Goal: Information Seeking & Learning: Learn about a topic

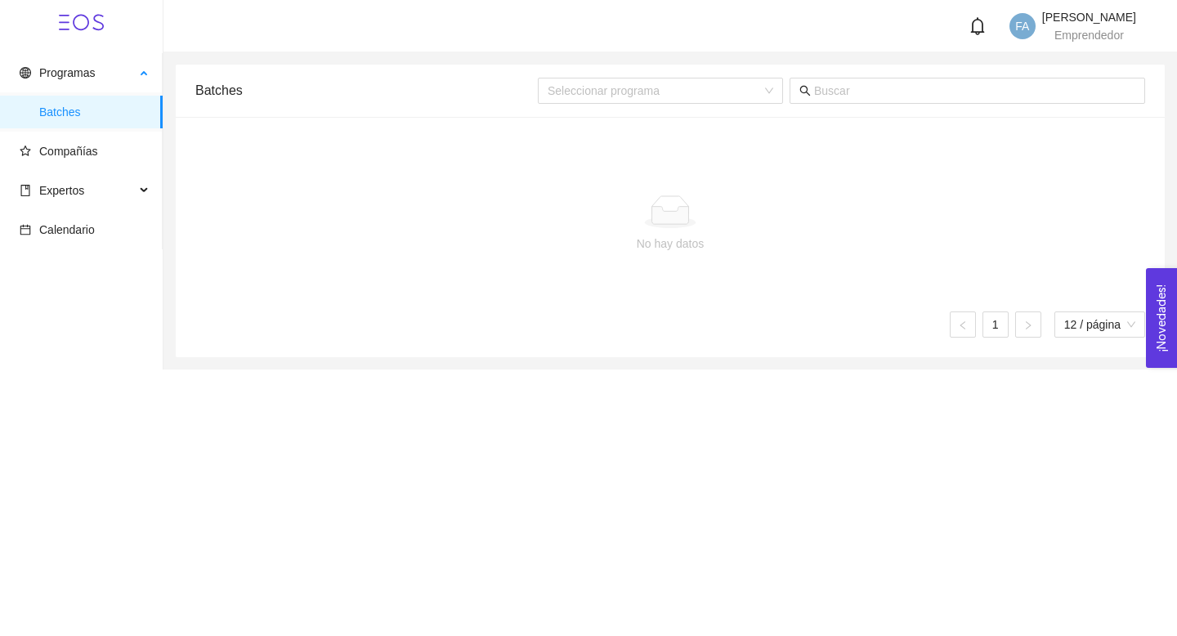
click at [110, 118] on span "Batches" at bounding box center [94, 112] width 110 height 33
click at [73, 148] on span "Compañías" at bounding box center [68, 151] width 59 height 13
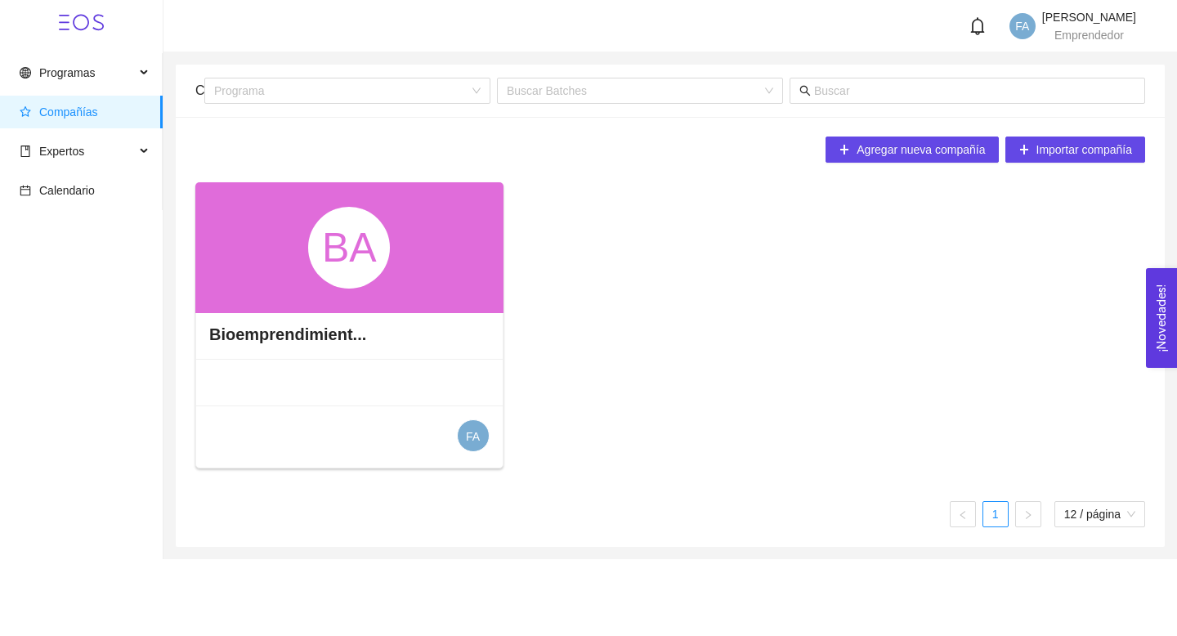
click at [436, 263] on div "BA" at bounding box center [349, 247] width 308 height 131
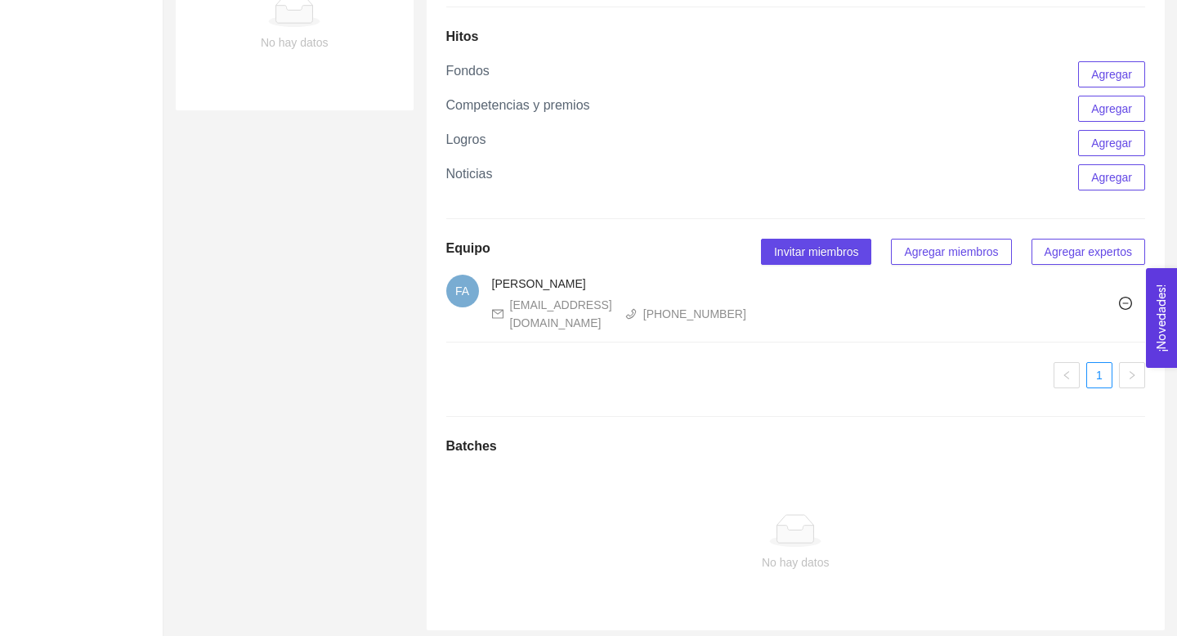
scroll to position [837, 0]
click at [472, 304] on span "FA" at bounding box center [462, 287] width 33 height 33
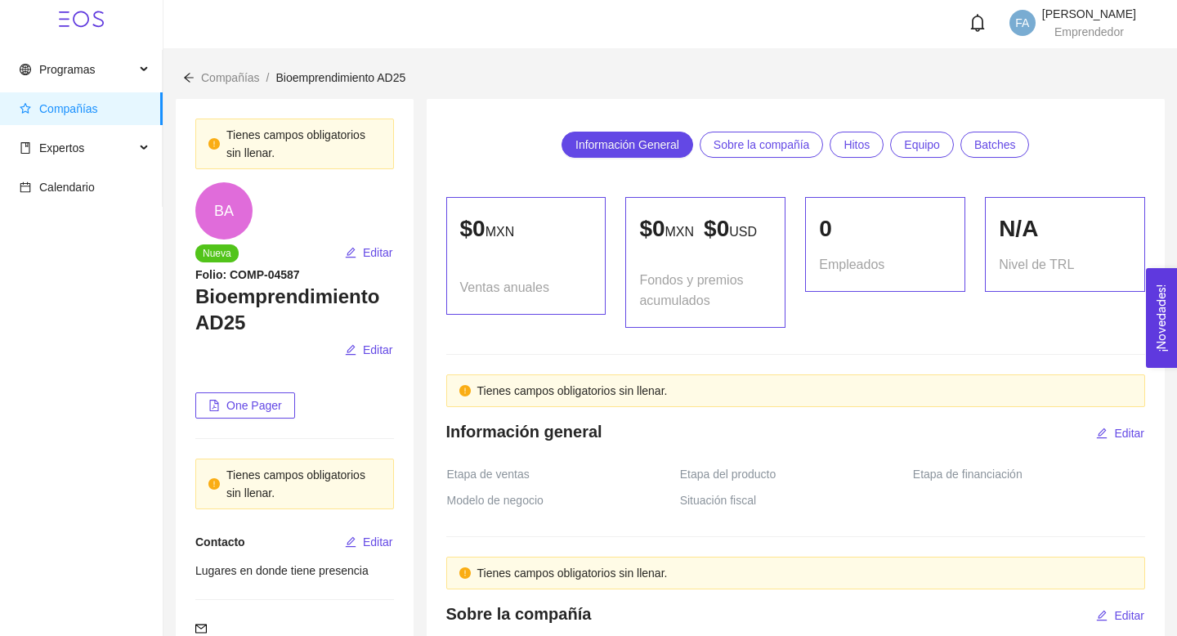
scroll to position [0, 0]
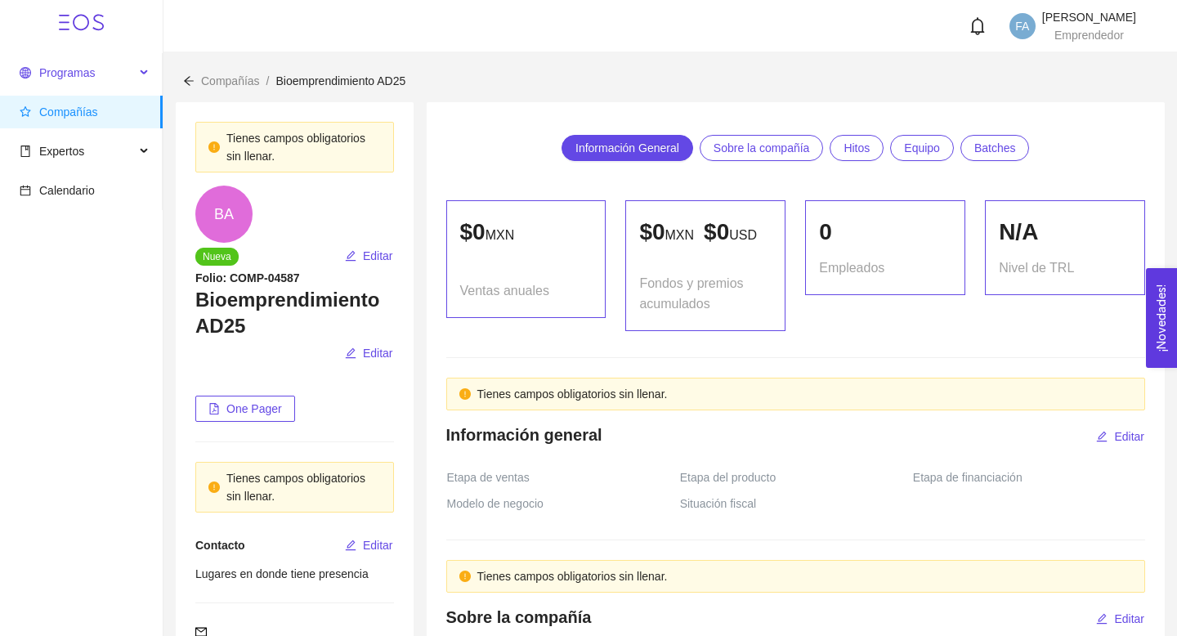
click at [74, 78] on span "Programas" at bounding box center [67, 72] width 56 height 13
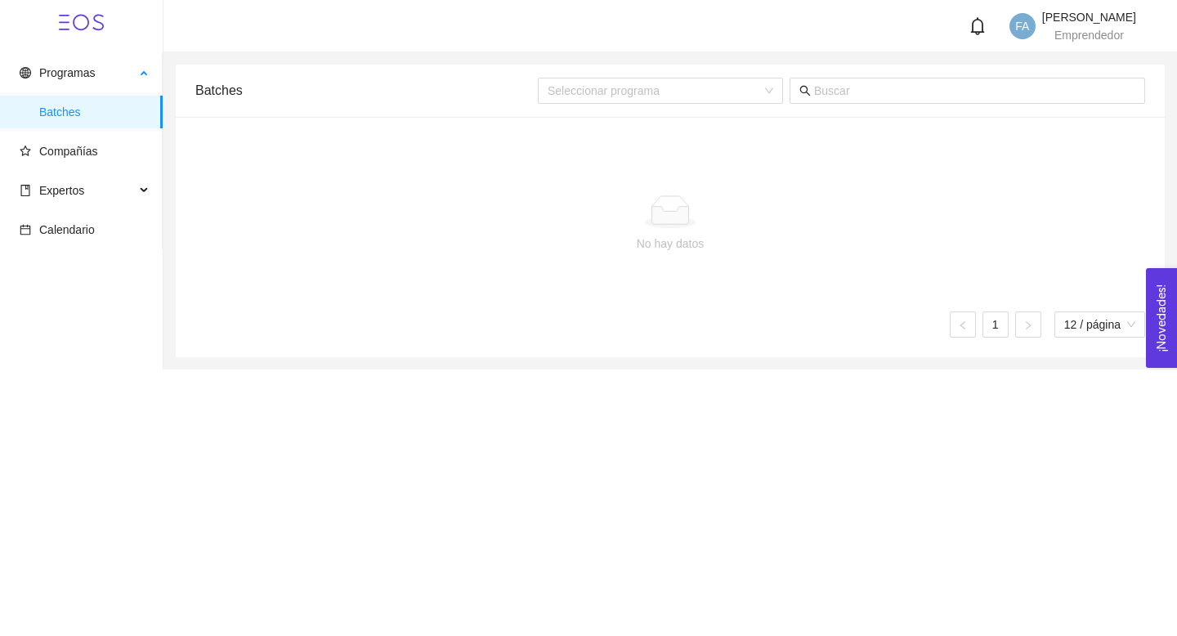
click at [83, 121] on span "Batches" at bounding box center [94, 112] width 110 height 33
click at [75, 161] on span "Compañías" at bounding box center [85, 151] width 130 height 33
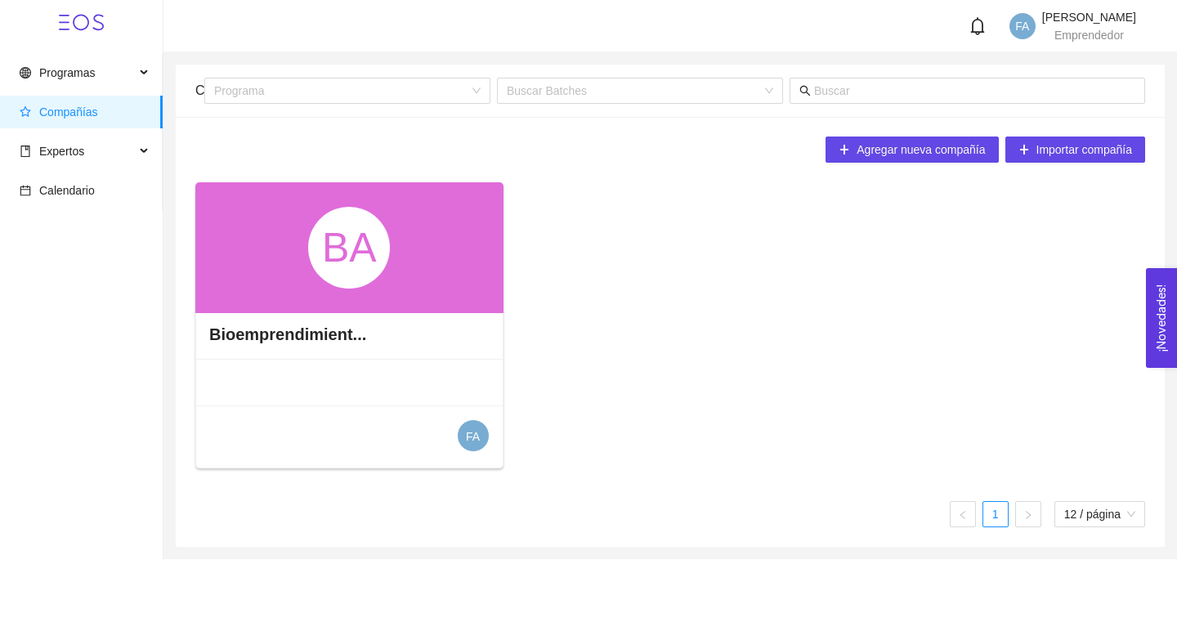
click at [451, 329] on div "Bioemprendimient..." at bounding box center [349, 334] width 306 height 49
click at [425, 277] on div "BA" at bounding box center [349, 247] width 308 height 131
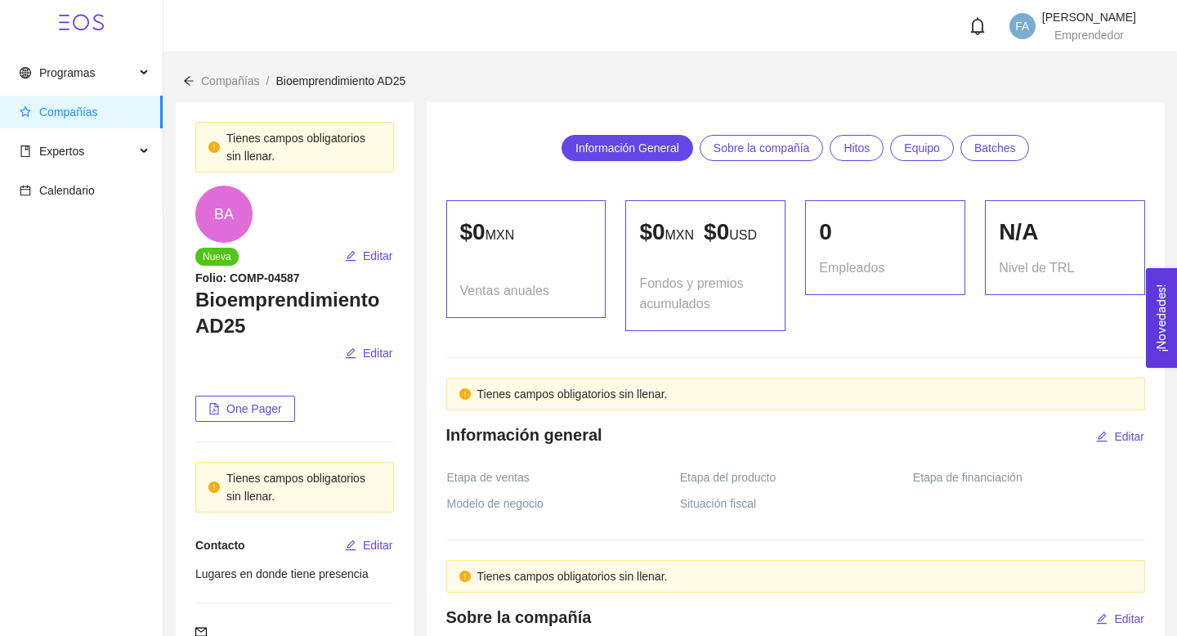
click at [369, 75] on span "Bioemprendimiento AD25" at bounding box center [340, 80] width 130 height 13
click at [779, 154] on span "Sobre la compañía" at bounding box center [761, 148] width 96 height 25
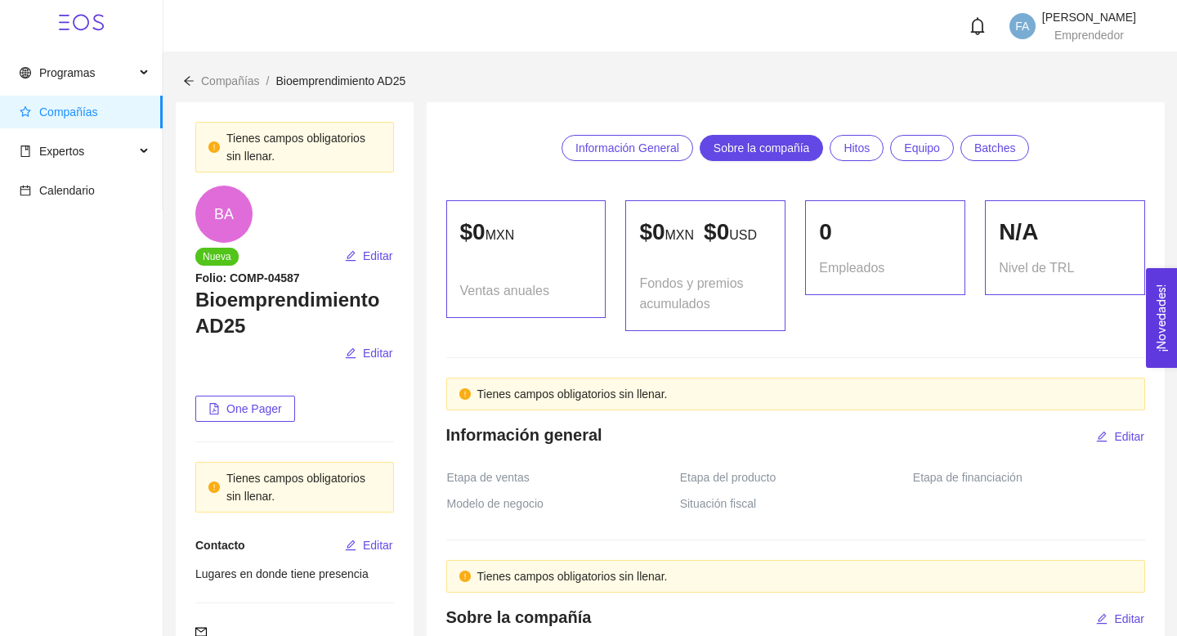
click at [860, 152] on span "Hitos" at bounding box center [856, 148] width 26 height 25
click at [940, 153] on span "Equipo" at bounding box center [922, 148] width 36 height 25
click at [612, 160] on link "Información General" at bounding box center [627, 148] width 132 height 26
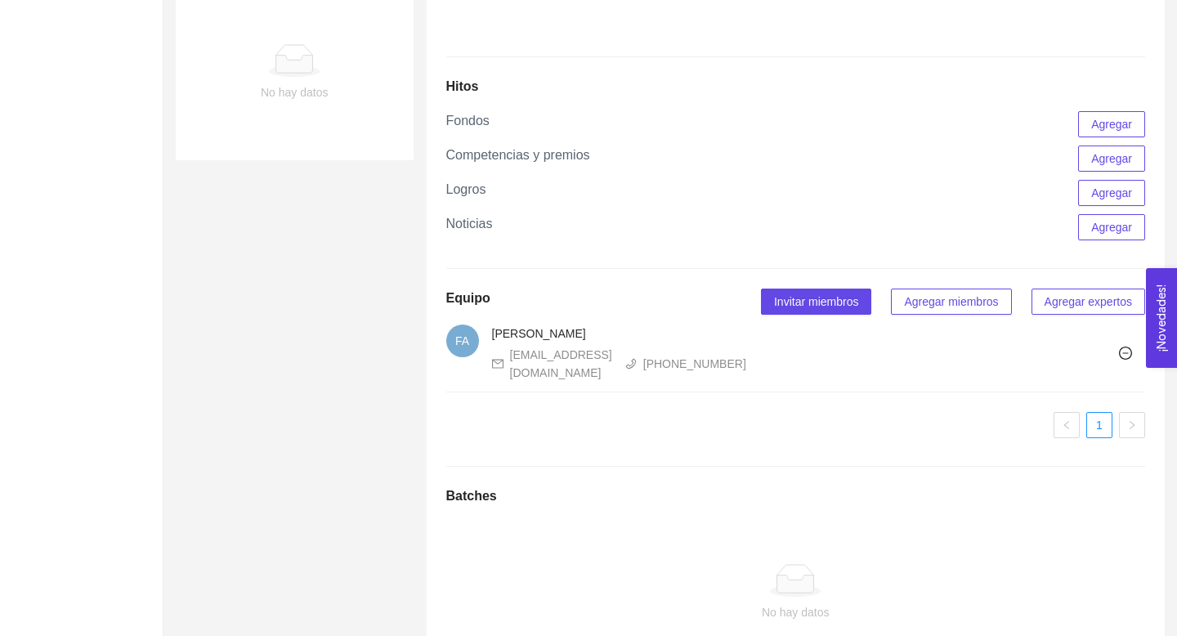
scroll to position [858, 0]
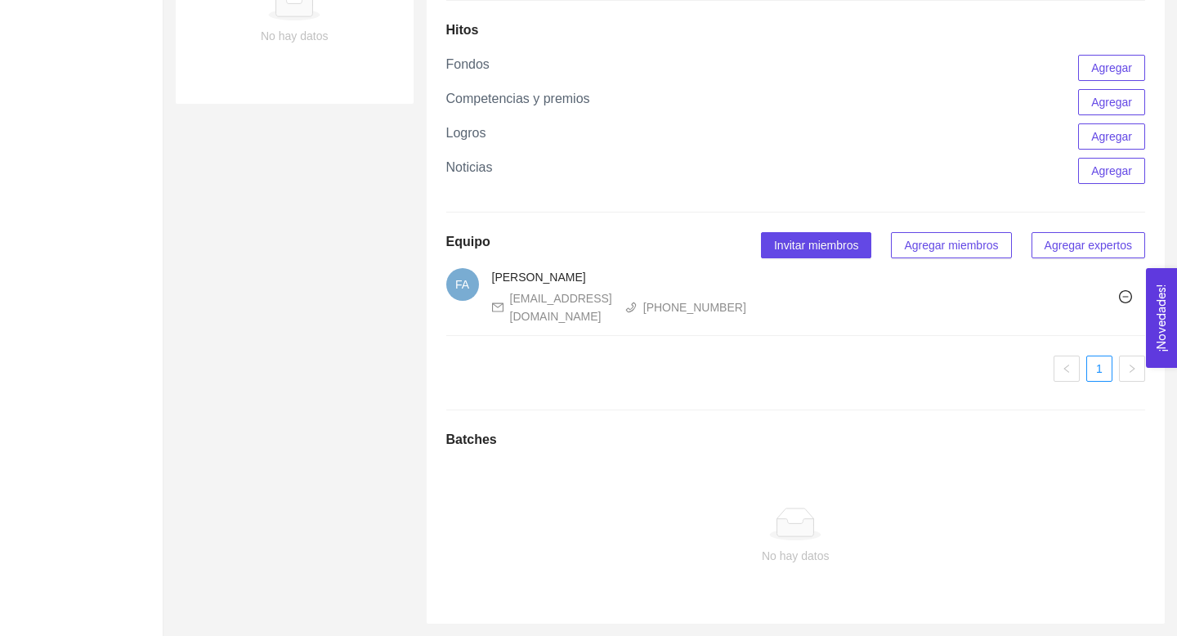
click at [527, 508] on div at bounding box center [795, 524] width 673 height 33
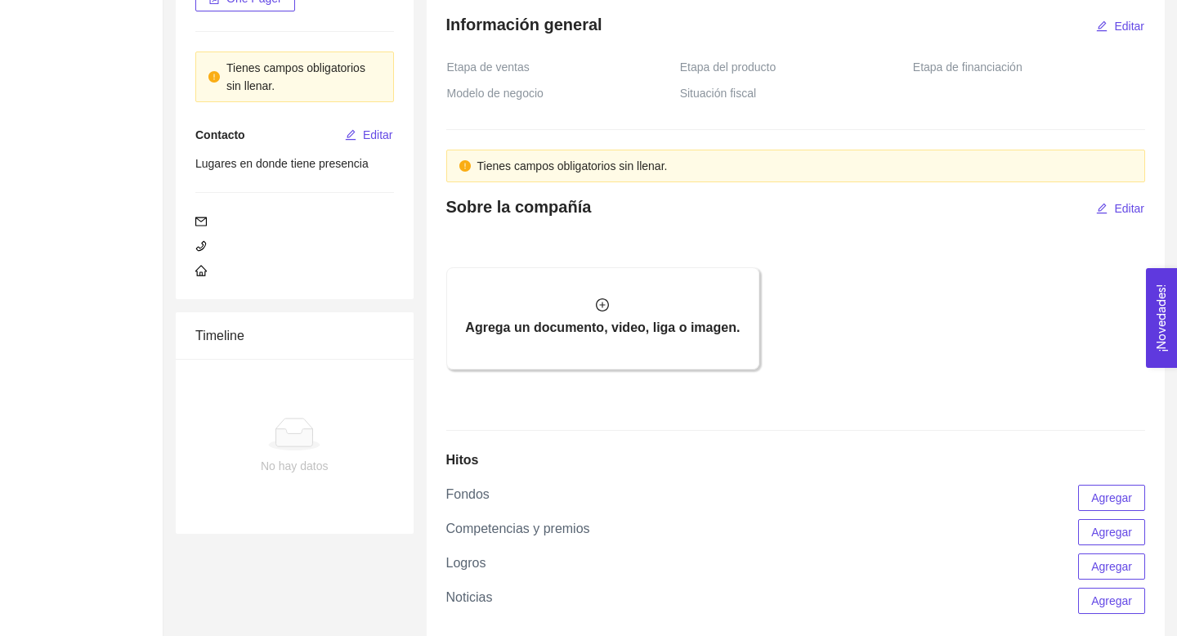
scroll to position [0, 0]
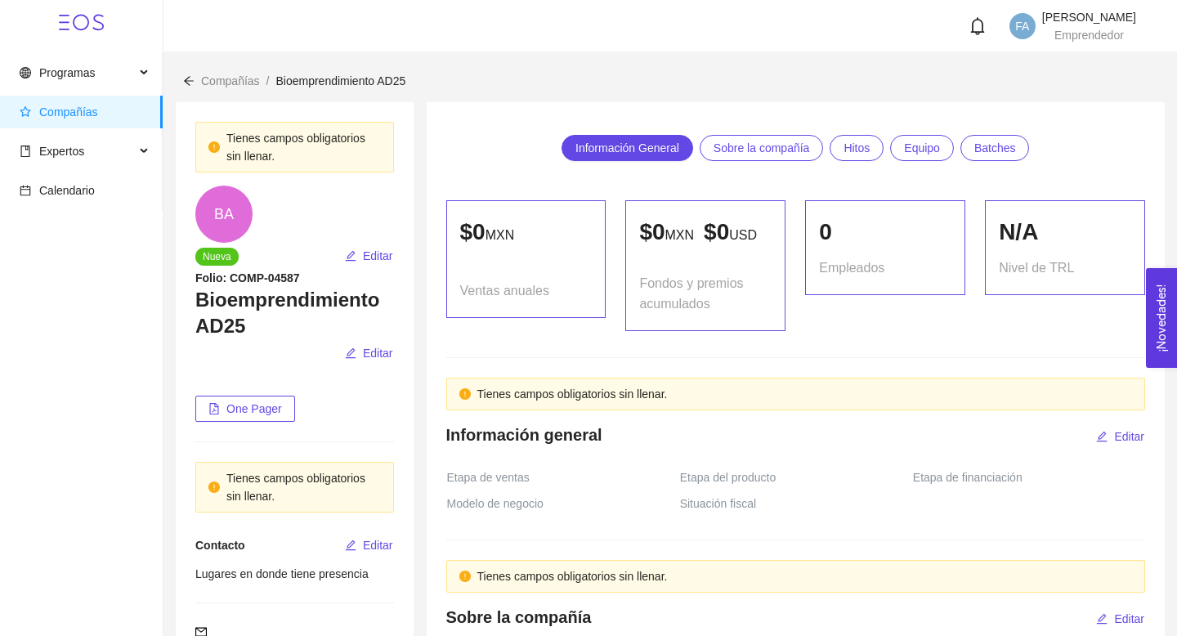
click at [188, 81] on icon "arrow-left" at bounding box center [188, 80] width 11 height 11
